Goal: Communication & Community: Answer question/provide support

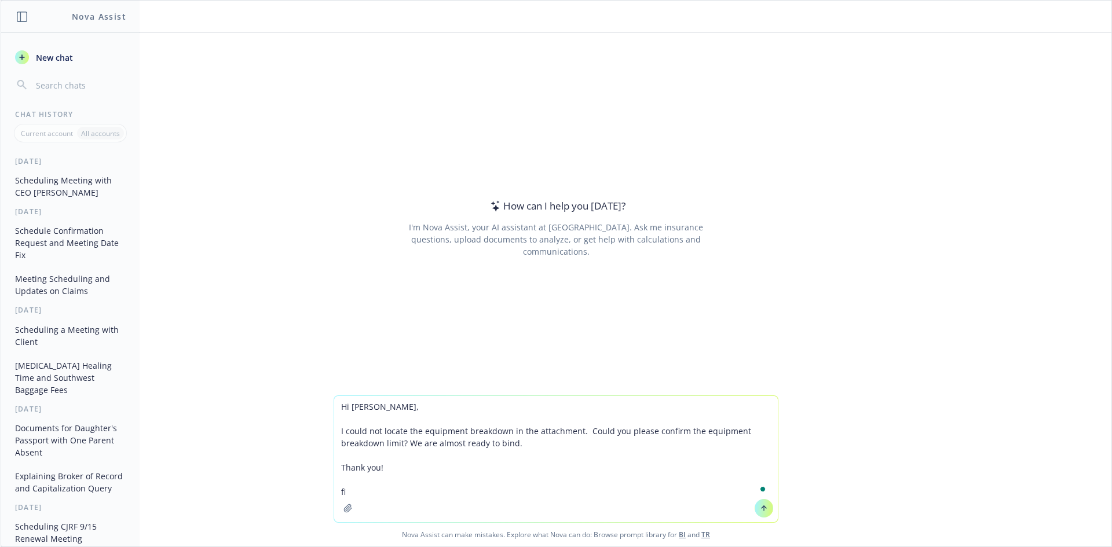
type textarea "Hi Adrina, I could not locate the equipment breakdown in the attachment. Could …"
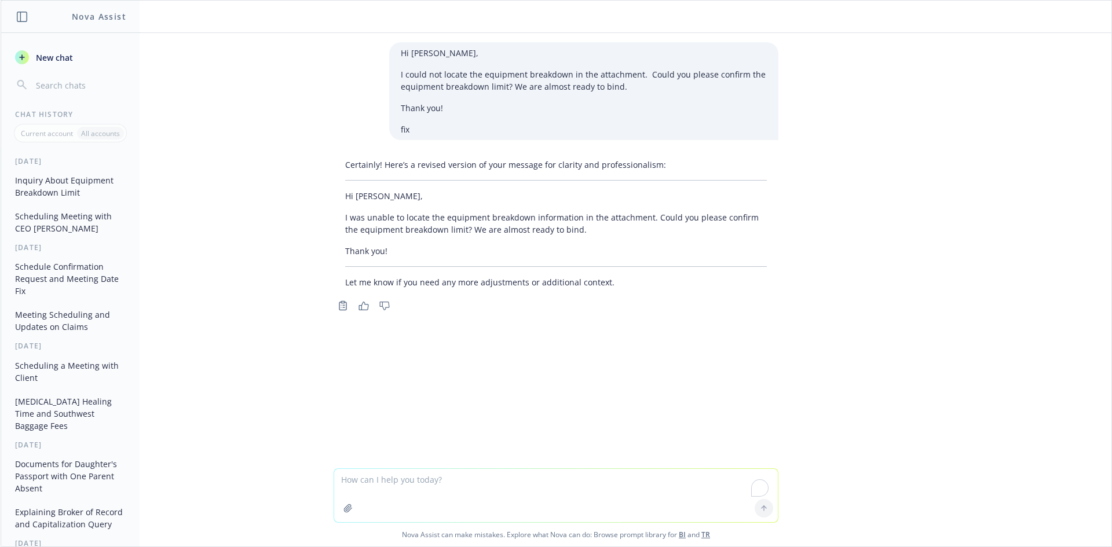
click at [619, 308] on div "Copy to clipboard Thumbs up Thumbs down" at bounding box center [556, 306] width 445 height 16
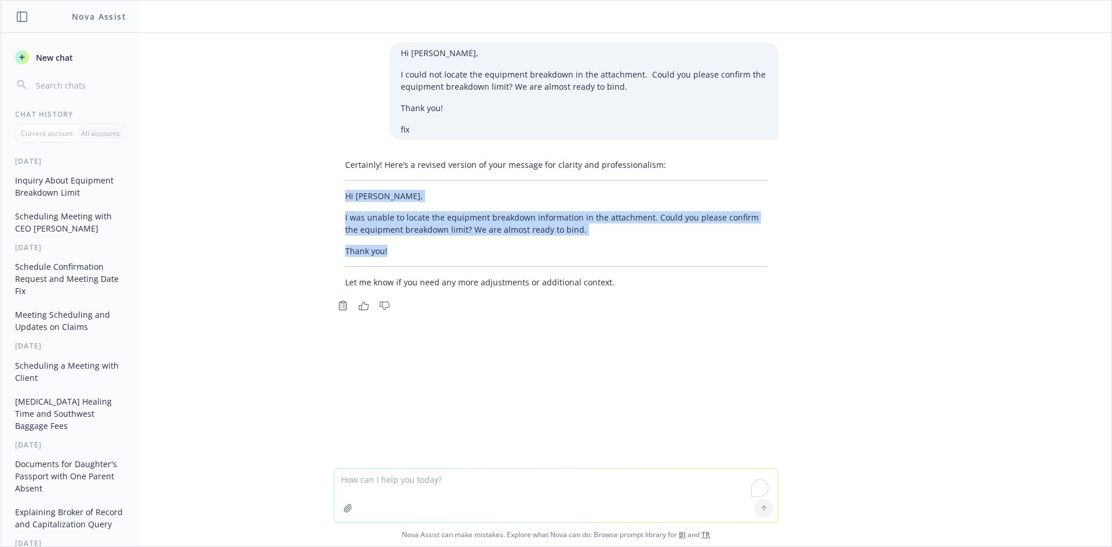
drag, startPoint x: 431, startPoint y: 250, endPoint x: 342, endPoint y: 201, distance: 101.9
click at [334, 199] on div "Certainly! Here’s a revised version of your message for clarity and professiona…" at bounding box center [556, 223] width 445 height 139
copy div "Hi Adrina, I was unable to locate the equipment breakdown information in the at…"
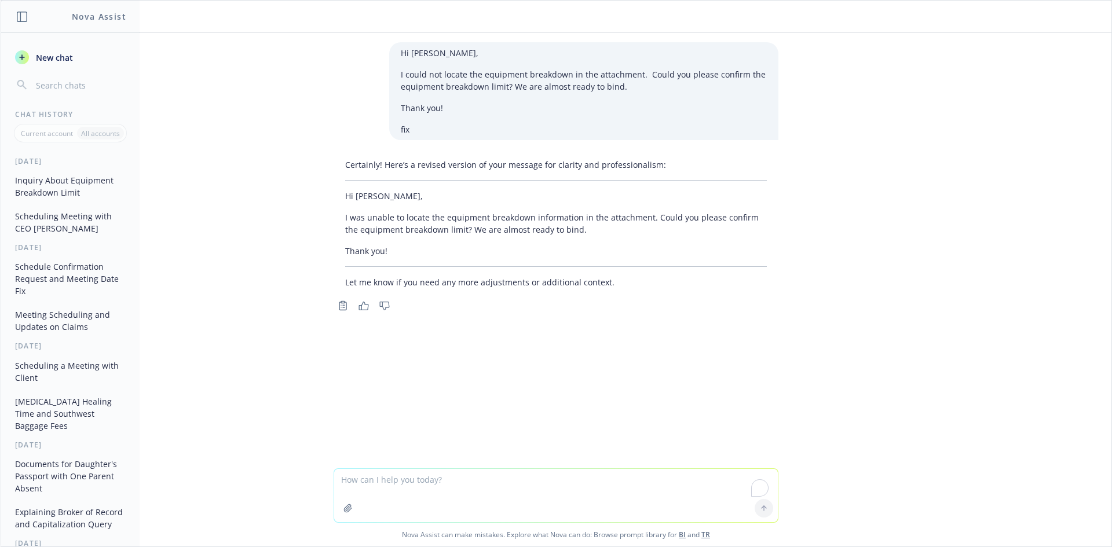
click at [567, 266] on div "Certainly! Here’s a revised version of your message for clarity and professiona…" at bounding box center [556, 223] width 445 height 139
click at [343, 509] on icon "button" at bounding box center [347, 508] width 9 height 9
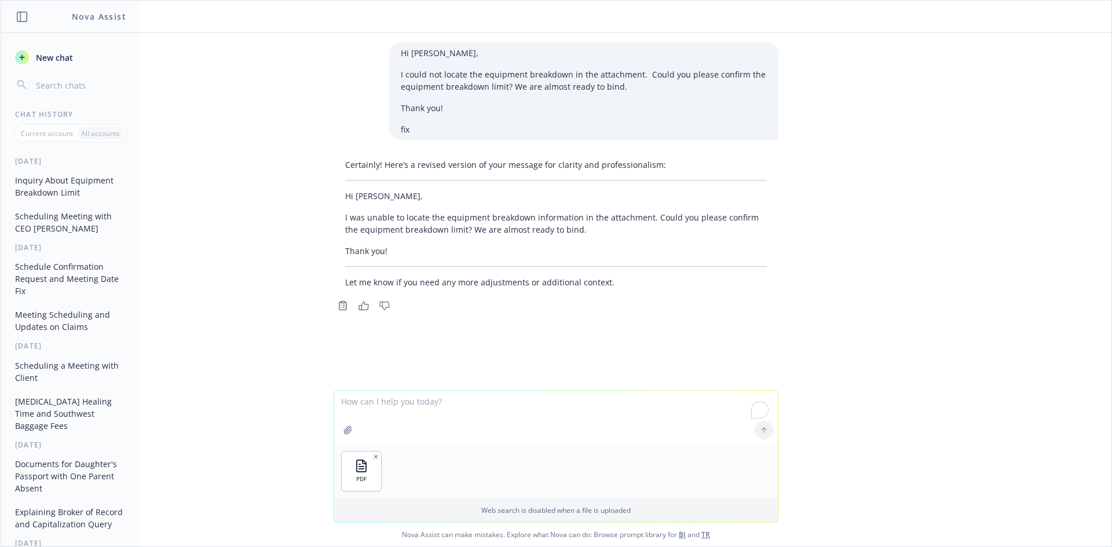
click at [429, 415] on textarea "To enrich screen reader interactions, please activate Accessibility in Grammarl…" at bounding box center [556, 417] width 444 height 53
type textarea "Summarize this proposal"
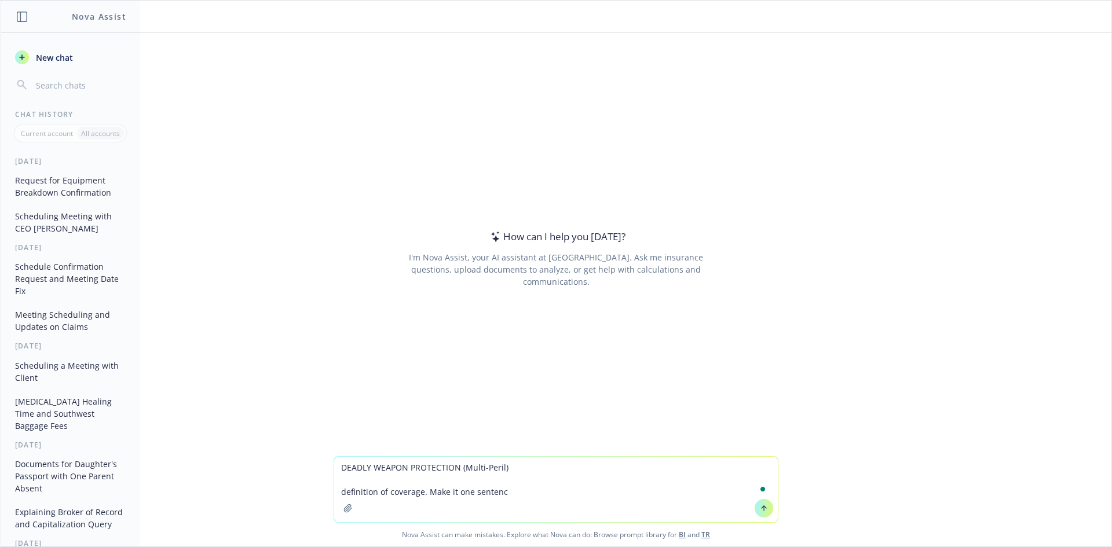
type textarea "DEADLY WEAPON PROTECTION (Multi-Peril) definition of coverage. Make it one sent…"
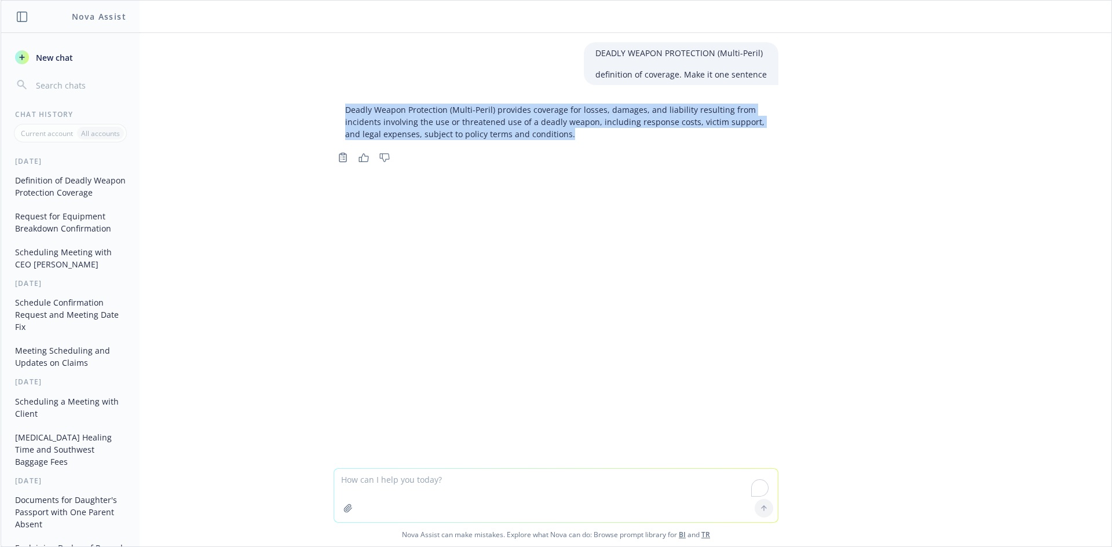
drag, startPoint x: 332, startPoint y: 104, endPoint x: 568, endPoint y: 140, distance: 238.5
click at [568, 140] on div "Deadly Weapon Protection (Multi-Peril) provides coverage for losses, damages, a…" at bounding box center [556, 122] width 445 height 46
copy p "Deadly Weapon Protection (Multi-Peril) provides coverage for losses, damages, a…"
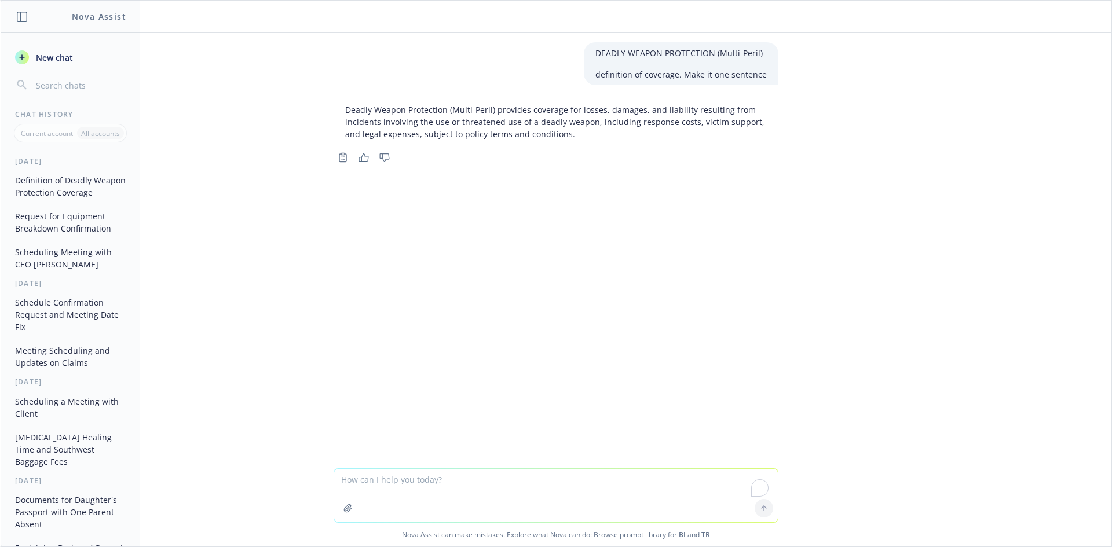
click at [588, 206] on div "DEADLY WEAPON PROTECTION (Multi-Peril) definition of coverage. Make it one sent…" at bounding box center [556, 251] width 1111 height 436
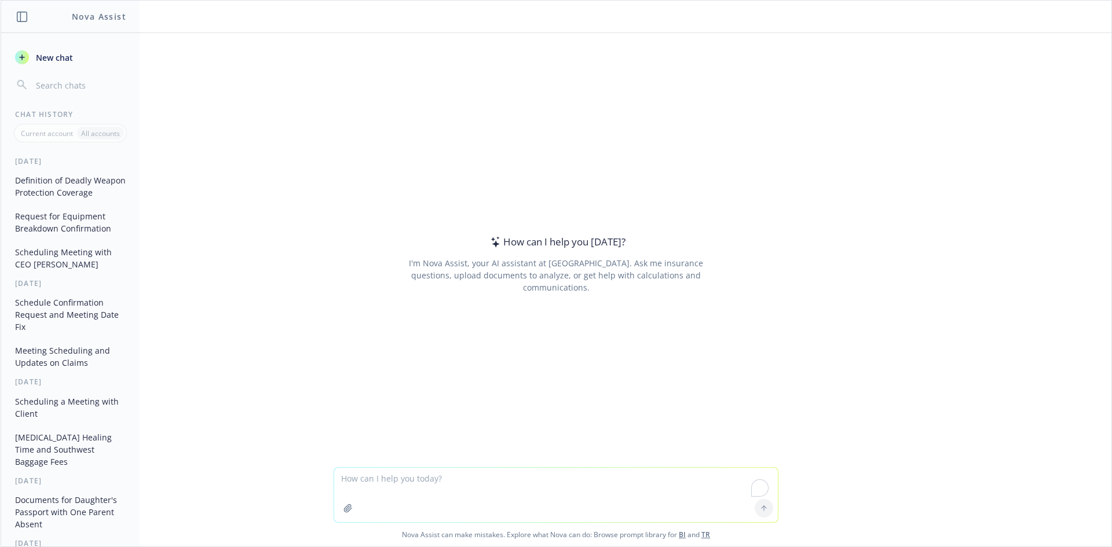
click at [727, 368] on div "How can I help you [DATE]? I'm Nova Assist, your AI assistant at Newfront. Ask …" at bounding box center [556, 264] width 445 height 351
